Goal: Information Seeking & Learning: Learn about a topic

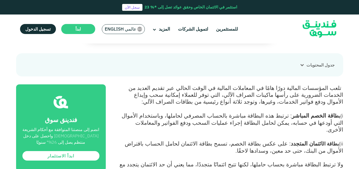
scroll to position [185, 0]
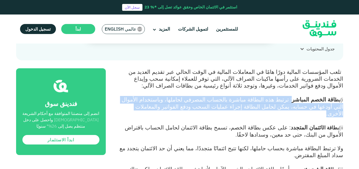
drag, startPoint x: 302, startPoint y: 99, endPoint x: 198, endPoint y: 106, distance: 104.2
click at [198, 106] on p "تلعب المؤسسات المالية دورًا هامًا في المعاملات المالية في الوقت الحالي عبر تقدي…" at bounding box center [231, 106] width 226 height 77
click at [222, 106] on span ": ترتبط هذه البطاقة مباشرة بالحساب المصرفي لحاملها، وباستخدام الأموال التي أودع…" at bounding box center [233, 106] width 222 height 21
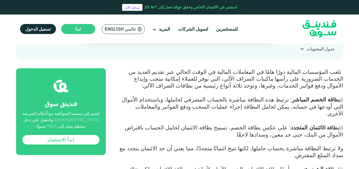
scroll to position [211, 0]
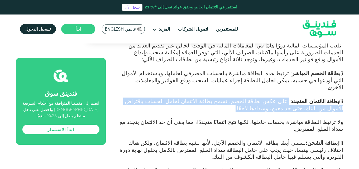
drag, startPoint x: 296, startPoint y: 95, endPoint x: 239, endPoint y: 104, distance: 57.7
click at [239, 104] on p "تلعب المؤسسات المالية دورًا هامًا في المعاملات المالية في الوقت الحالي عبر تقدي…" at bounding box center [231, 80] width 226 height 77
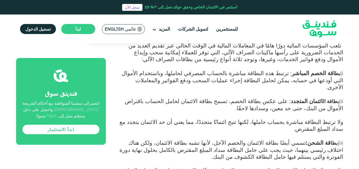
click at [289, 118] on span "ولا ترتبط البطاقة مباشرة بحساب حاملها، لكنها تتيح ائتمانًا متجددًا، مما يعني أن…" at bounding box center [232, 125] width 224 height 14
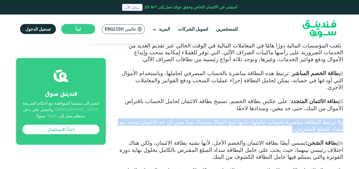
click at [289, 118] on span "ولا ترتبط البطاقة مباشرة بحساب حاملها، لكنها تتيح ائتمانًا متجددًا، مما يعني أن…" at bounding box center [232, 125] width 224 height 14
click at [227, 118] on span "ولا ترتبط البطاقة مباشرة بحساب حاملها، لكنها تتيح ائتمانًا متجددًا، مما يعني أن…" at bounding box center [232, 125] width 224 height 14
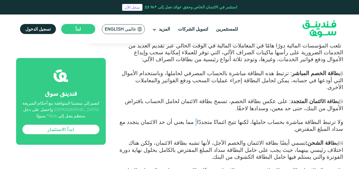
drag, startPoint x: 227, startPoint y: 114, endPoint x: 234, endPoint y: 115, distance: 7.0
click at [227, 118] on span "ولا ترتبط البطاقة مباشرة بحساب حاملها، لكنها تتيح ائتمانًا متجددًا، مما يعني أن…" at bounding box center [232, 125] width 224 height 14
click at [234, 118] on span "ولا ترتبط البطاقة مباشرة بحساب حاملها، لكنها تتيح ائتمانًا متجددًا، مما يعني أن…" at bounding box center [232, 125] width 224 height 14
drag, startPoint x: 234, startPoint y: 115, endPoint x: 231, endPoint y: 116, distance: 3.0
click at [235, 118] on span "ولا ترتبط البطاقة مباشرة بحساب حاملها، لكنها تتيح ائتمانًا متجددًا، مما يعني أن…" at bounding box center [232, 125] width 224 height 14
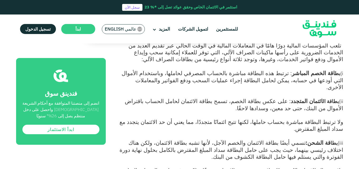
click at [131, 118] on span "ولا ترتبط البطاقة مباشرة بحساب حاملها، لكنها تتيح ائتمانًا متجددًا، مما يعني أن…" at bounding box center [232, 125] width 224 height 14
drag, startPoint x: 131, startPoint y: 113, endPoint x: 199, endPoint y: 113, distance: 67.6
click at [131, 118] on span "ولا ترتبط البطاقة مباشرة بحساب حاملها، لكنها تتيح ائتمانًا متجددًا، مما يعني أن…" at bounding box center [232, 125] width 224 height 14
click at [200, 118] on span "ولا ترتبط البطاقة مباشرة بحساب حاملها، لكنها تتيح ائتمانًا متجددًا، مما يعني أن…" at bounding box center [232, 125] width 224 height 14
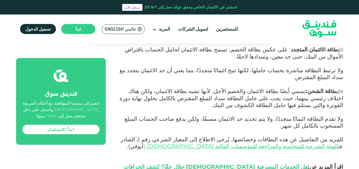
scroll to position [264, 0]
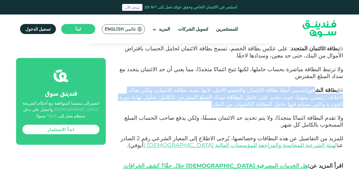
drag, startPoint x: 319, startPoint y: 78, endPoint x: 180, endPoint y: 94, distance: 139.9
click at [180, 94] on p "ولا ترتبط البطاقة مباشرة بحساب حاملها، لكنها تتيح ائتمانًا متجددًا، مما يعني أن…" at bounding box center [231, 100] width 226 height 69
click at [190, 87] on span "تسمي أيضًا بطاقة الائتمان والخصم الآجل، لأنها تشبه بطاقة الائتمان، ولكن هناك اخ…" at bounding box center [232, 97] width 224 height 21
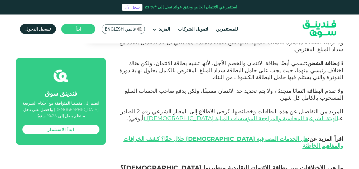
scroll to position [343, 0]
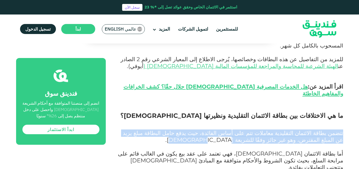
drag, startPoint x: 348, startPoint y: 104, endPoint x: 165, endPoint y: 113, distance: 182.3
click at [145, 130] on span "تتضمن بطاقة الائتمان التقليدية معاملات تتم على أساس الفائدة، حيث يدفع حامل البط…" at bounding box center [233, 137] width 221 height 14
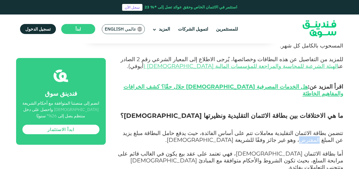
click at [145, 130] on span "تتضمن بطاقة الائتمان التقليدية معاملات تتم على أساس الفائدة، حيث يدفع حامل البط…" at bounding box center [233, 137] width 221 height 14
drag, startPoint x: 310, startPoint y: 126, endPoint x: 135, endPoint y: 117, distance: 175.7
click at [184, 150] on span "أما بطاقة الائتمان [DEMOGRAPHIC_DATA]، فهي تعتمد على عقد بيع يكون في الغالب قائ…" at bounding box center [230, 160] width 225 height 21
drag, startPoint x: 184, startPoint y: 123, endPoint x: 255, endPoint y: 124, distance: 70.7
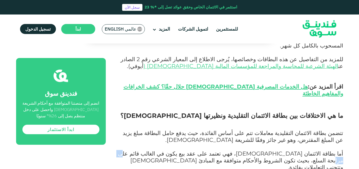
click at [185, 150] on span "أما بطاقة الائتمان [DEMOGRAPHIC_DATA]، فهي تعتمد على عقد بيع يكون في الغالب قائ…" at bounding box center [230, 160] width 225 height 21
click at [255, 150] on span "أما بطاقة الائتمان [DEMOGRAPHIC_DATA]، فهي تعتمد على عقد بيع يكون في الغالب قائ…" at bounding box center [230, 160] width 225 height 21
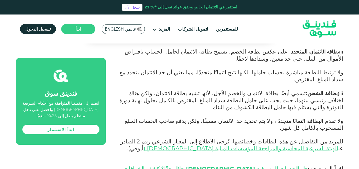
scroll to position [211, 0]
